Goal: Task Accomplishment & Management: Complete application form

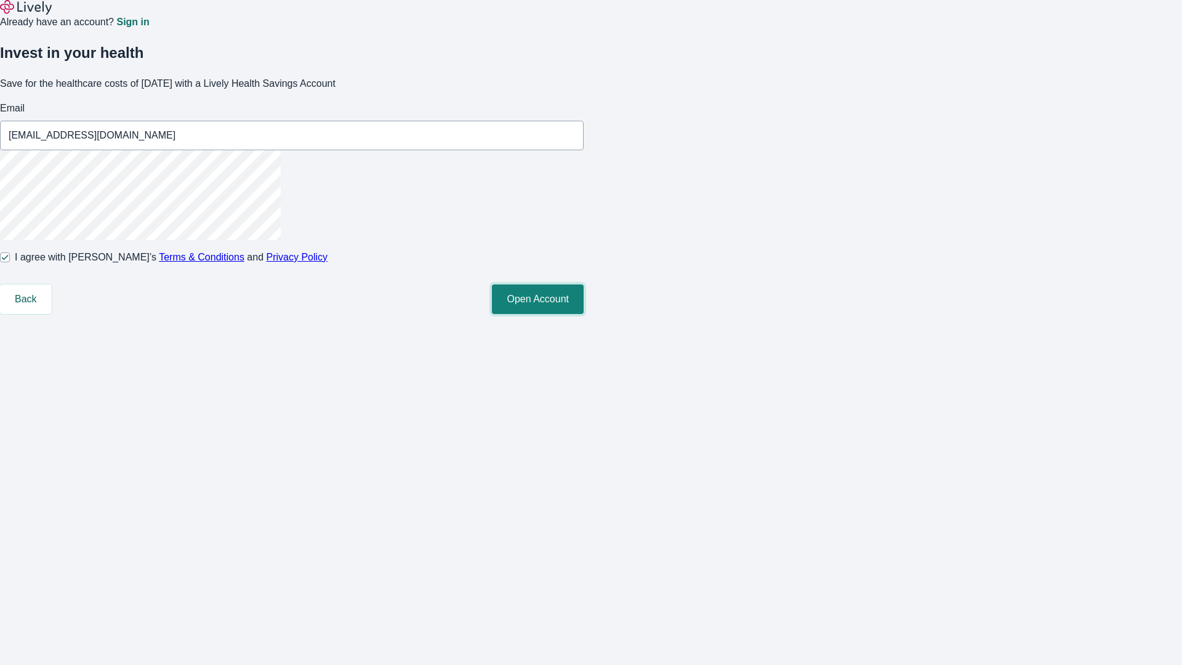
click at [584, 314] on button "Open Account" at bounding box center [538, 299] width 92 height 30
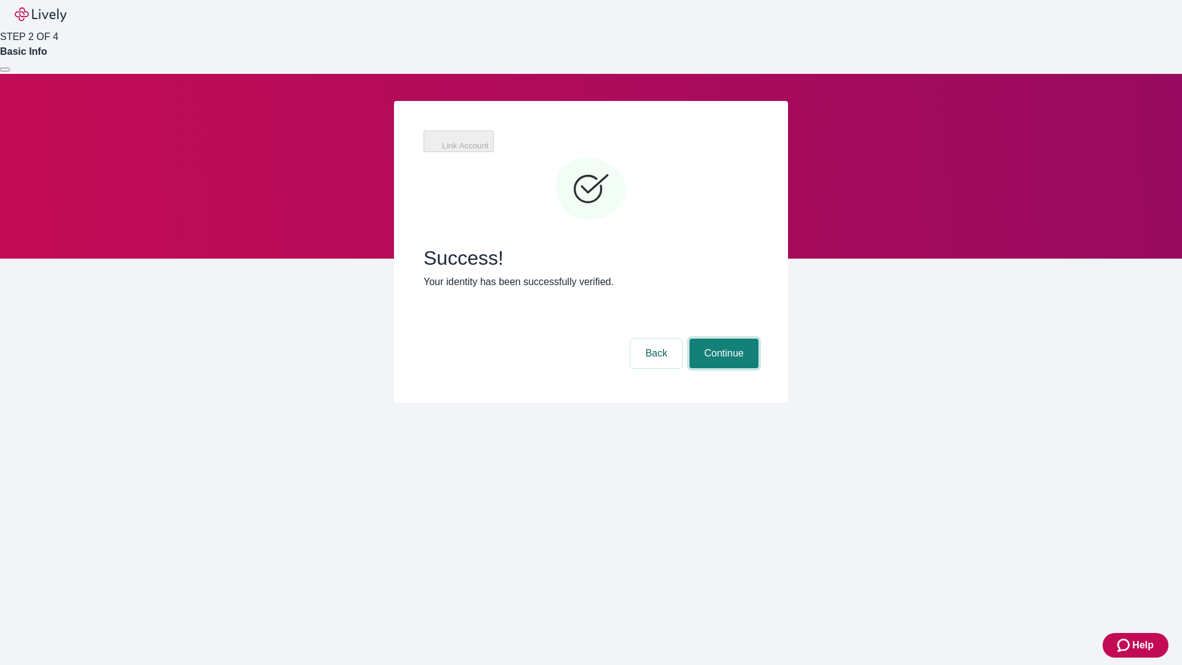
click at [722, 339] on button "Continue" at bounding box center [723, 354] width 69 height 30
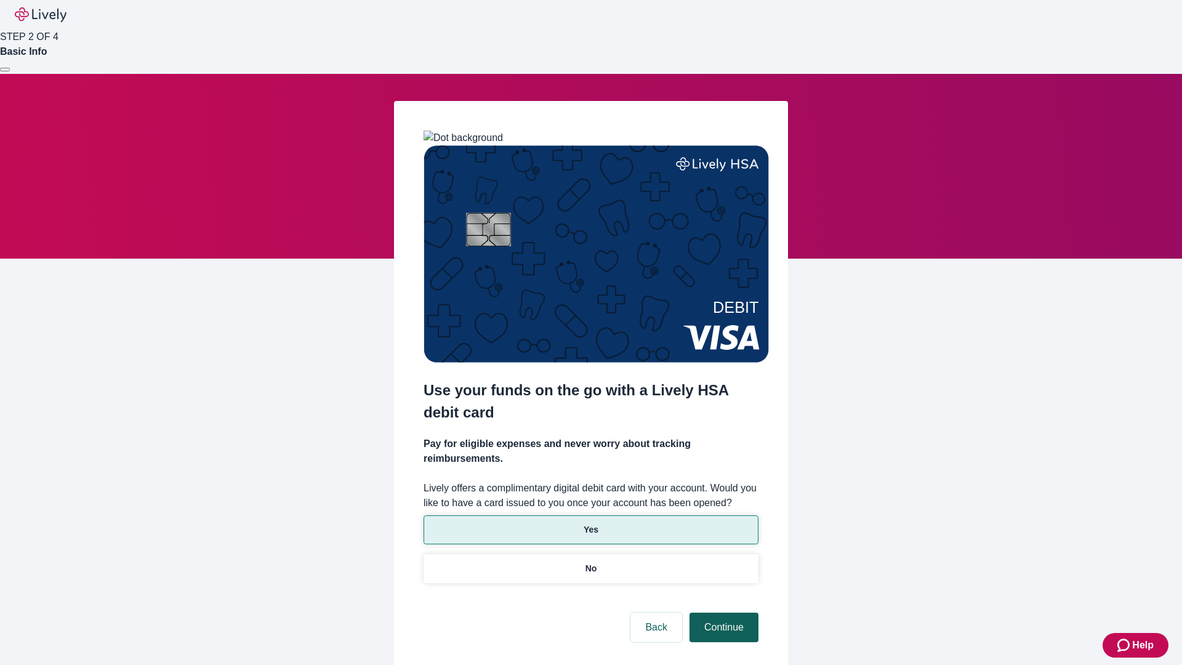
click at [590, 562] on p "No" at bounding box center [591, 568] width 12 height 13
click at [722, 613] on button "Continue" at bounding box center [723, 628] width 69 height 30
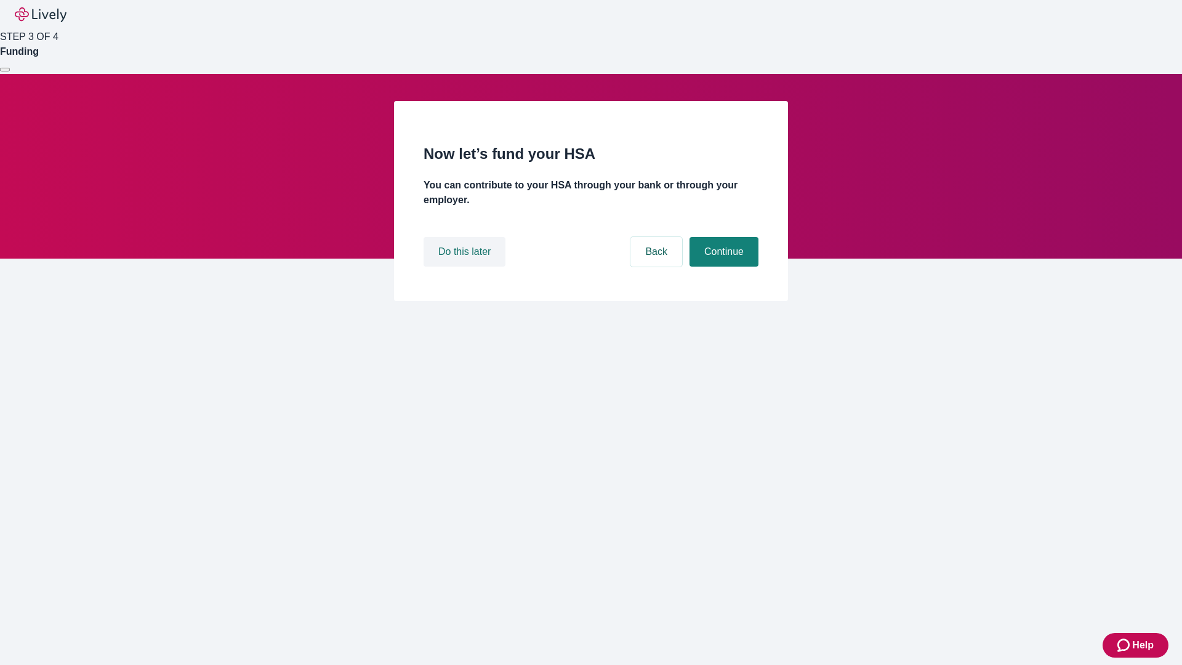
click at [466, 267] on button "Do this later" at bounding box center [465, 252] width 82 height 30
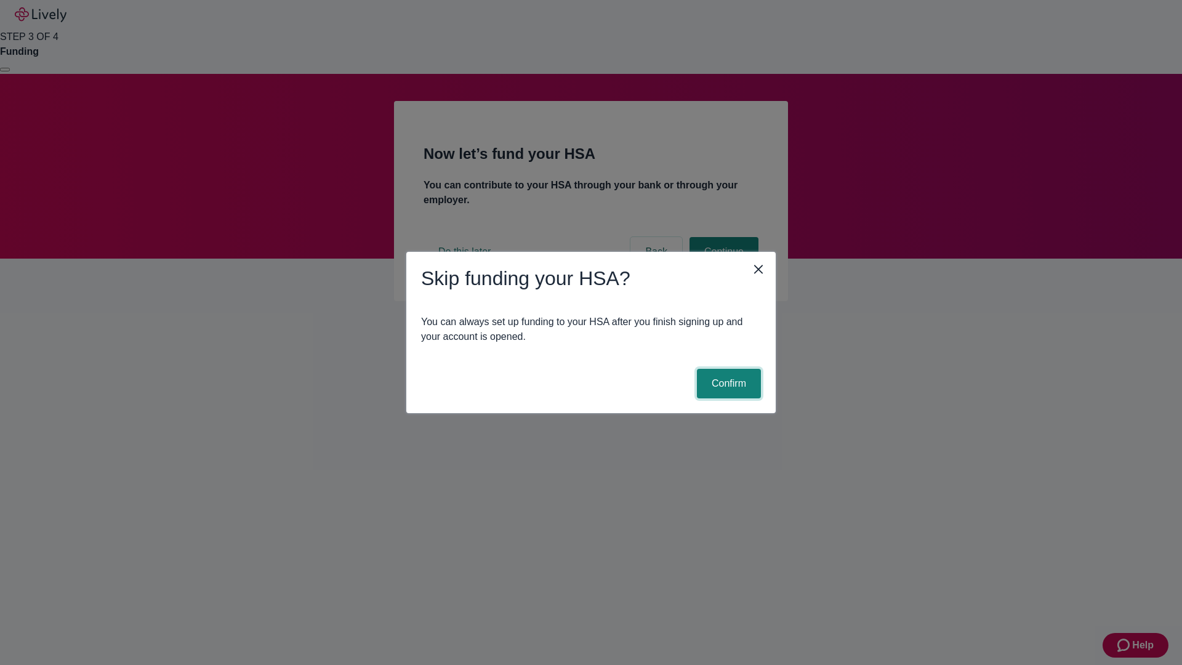
click at [727, 384] on button "Confirm" at bounding box center [729, 384] width 64 height 30
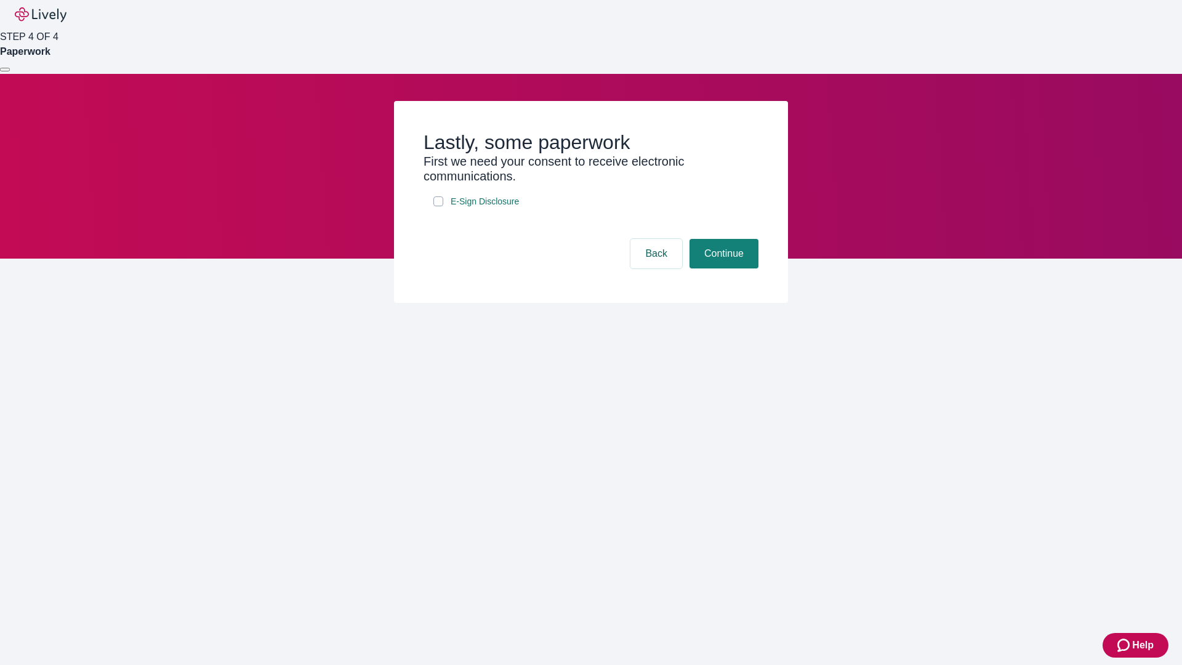
click at [438, 206] on input "E-Sign Disclosure" at bounding box center [438, 201] width 10 height 10
checkbox input "true"
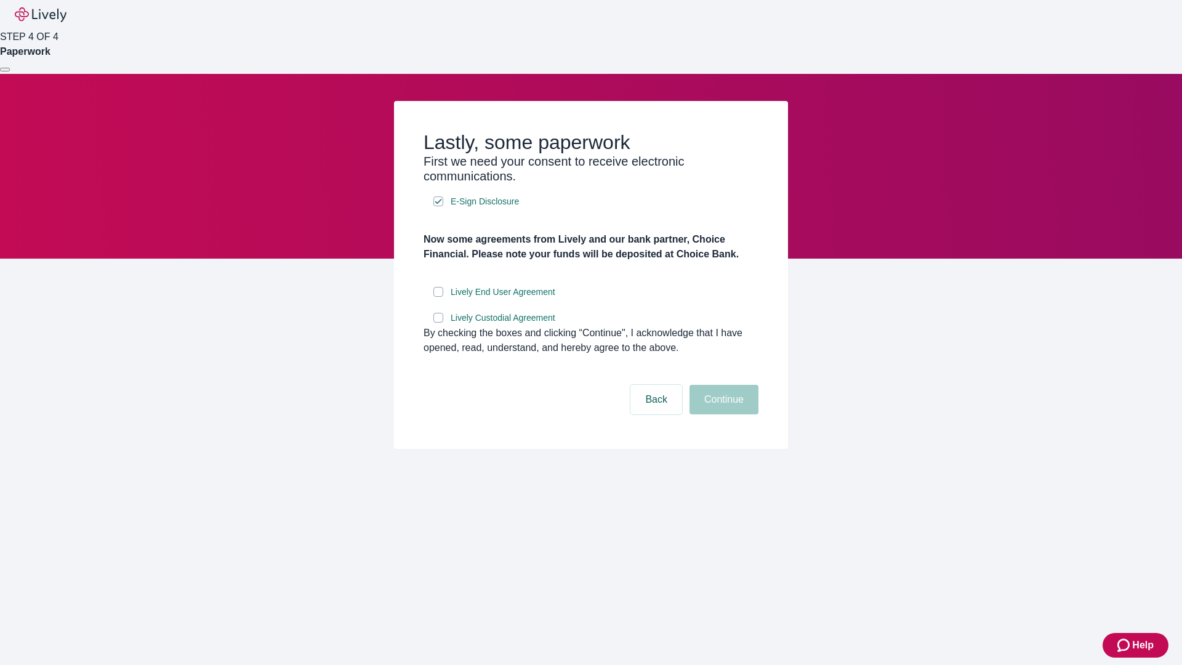
click at [438, 297] on input "Lively End User Agreement" at bounding box center [438, 292] width 10 height 10
checkbox input "true"
click at [438, 323] on input "Lively Custodial Agreement" at bounding box center [438, 318] width 10 height 10
checkbox input "true"
click at [722, 414] on button "Continue" at bounding box center [723, 400] width 69 height 30
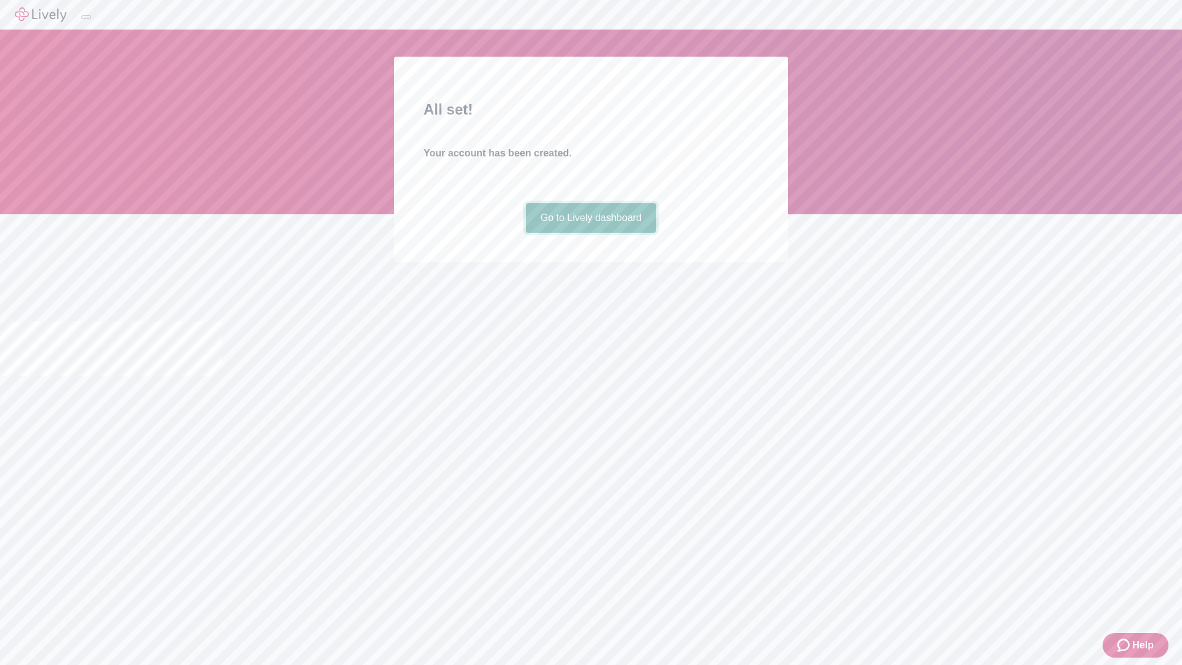
click at [590, 233] on link "Go to Lively dashboard" at bounding box center [591, 218] width 131 height 30
